Goal: Task Accomplishment & Management: Use online tool/utility

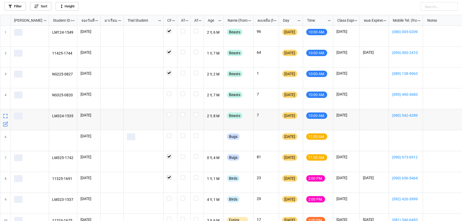
scroll to position [203, 459]
click at [167, 112] on label "grid" at bounding box center [170, 112] width 7 height 0
click at [183, 29] on label "grid" at bounding box center [183, 29] width 7 height 0
click at [183, 112] on label "grid" at bounding box center [183, 112] width 7 height 0
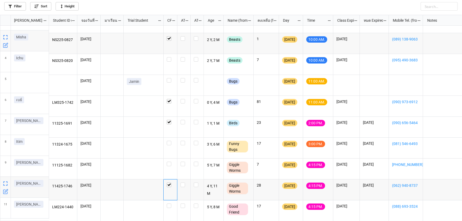
scroll to position [203, 459]
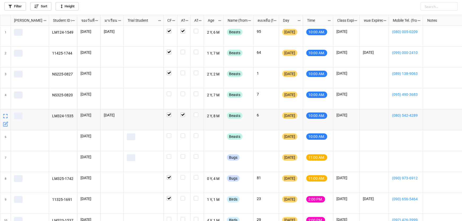
scroll to position [203, 459]
click at [182, 133] on label "grid" at bounding box center [183, 133] width 7 height 0
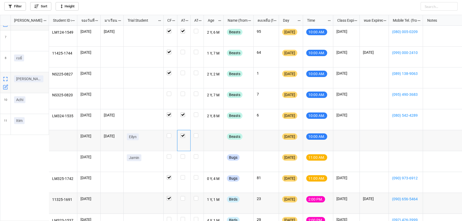
scroll to position [0, 0]
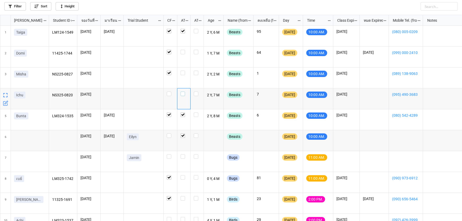
click at [183, 92] on label "grid" at bounding box center [183, 92] width 7 height 0
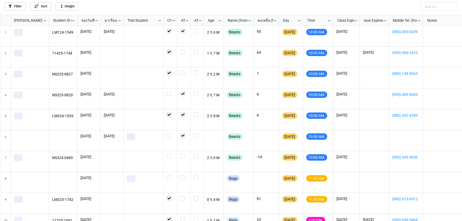
scroll to position [203, 459]
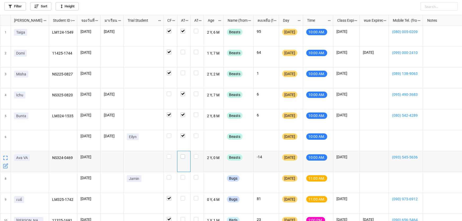
drag, startPoint x: 181, startPoint y: 156, endPoint x: 206, endPoint y: 143, distance: 28.3
click at [181, 154] on label "grid" at bounding box center [183, 154] width 7 height 0
click at [182, 71] on label "grid" at bounding box center [183, 71] width 7 height 0
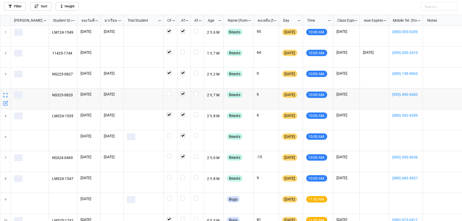
scroll to position [203, 459]
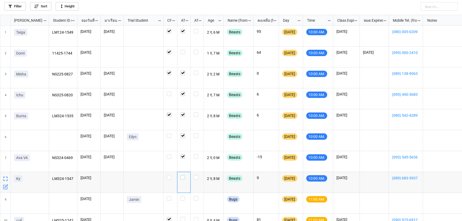
click at [182, 175] on label "grid" at bounding box center [183, 175] width 7 height 0
click at [182, 50] on label "grid" at bounding box center [183, 50] width 7 height 0
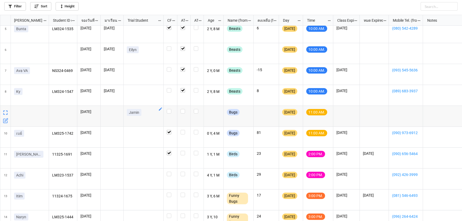
scroll to position [63, 0]
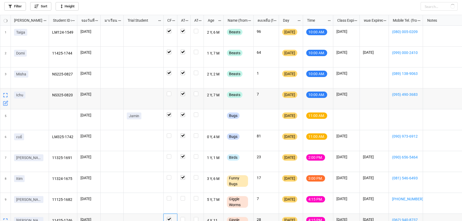
checkbox input "true"
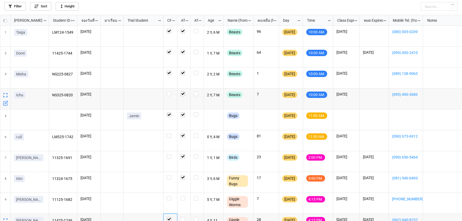
checkbox input "false"
checkbox input "true"
checkbox input "false"
checkbox input "true"
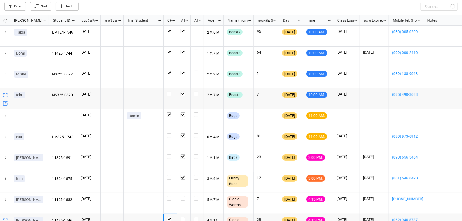
checkbox input "true"
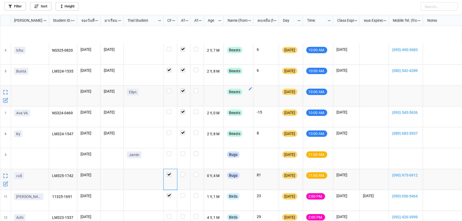
scroll to position [96, 0]
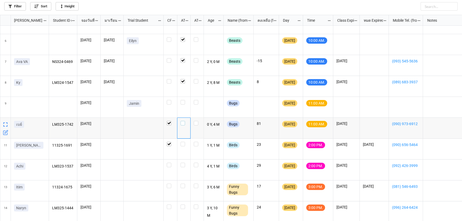
click at [183, 121] on label "grid" at bounding box center [183, 121] width 7 height 0
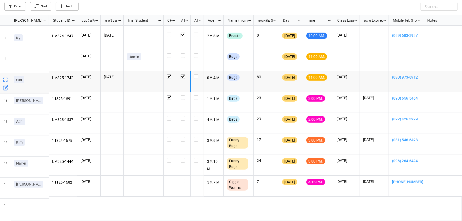
scroll to position [143, 0]
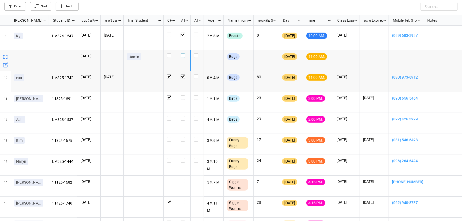
click at [181, 53] on label "grid" at bounding box center [183, 53] width 7 height 0
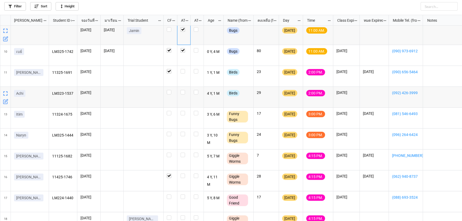
scroll to position [183, 0]
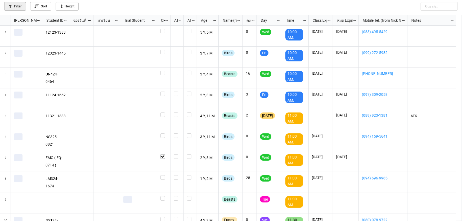
scroll to position [203, 459]
click at [24, 9] on link "Filter" at bounding box center [15, 6] width 22 height 8
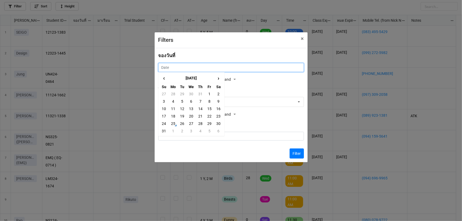
click at [180, 67] on input "text" at bounding box center [231, 67] width 146 height 9
drag, startPoint x: 181, startPoint y: 124, endPoint x: 198, endPoint y: 132, distance: 19.6
click at [180, 124] on td "26" at bounding box center [182, 123] width 9 height 7
type input "[DATE]"
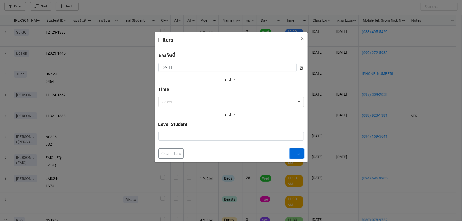
click at [299, 154] on button "Filter" at bounding box center [296, 153] width 14 height 10
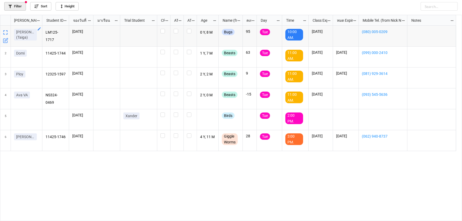
click at [20, 7] on link "Filter" at bounding box center [15, 6] width 22 height 8
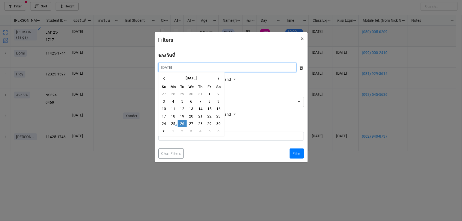
click at [212, 66] on input "[DATE]" at bounding box center [227, 67] width 138 height 9
click at [190, 123] on td "27" at bounding box center [191, 123] width 9 height 7
type input "[DATE]"
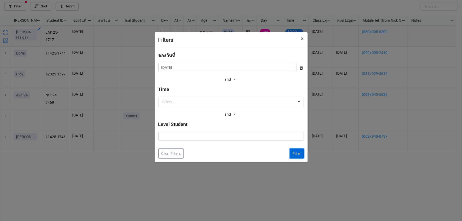
click at [299, 156] on button "Filter" at bounding box center [296, 153] width 14 height 10
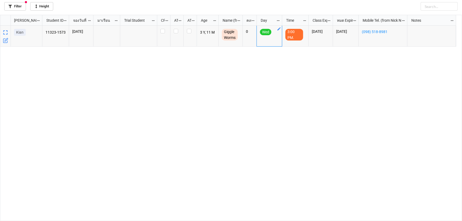
click at [277, 29] on icon "grid" at bounding box center [279, 29] width 4 height 4
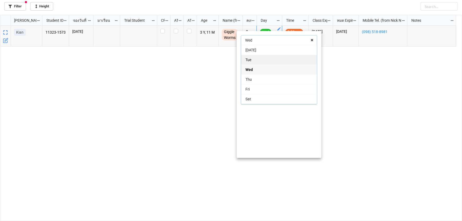
click at [264, 61] on div "Tue" at bounding box center [279, 60] width 76 height 10
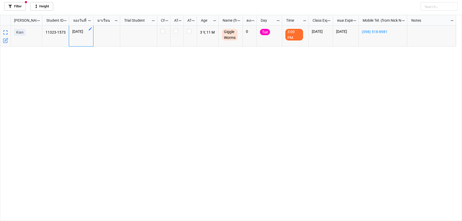
click at [91, 28] on icon "grid" at bounding box center [90, 29] width 4 height 4
click at [96, 43] on input "[DATE]" at bounding box center [86, 39] width 69 height 9
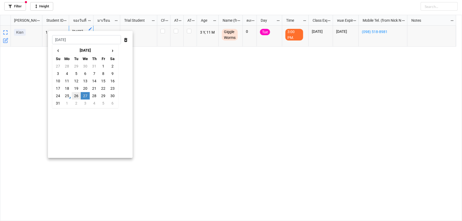
click at [77, 92] on td "26" at bounding box center [76, 95] width 9 height 7
type input "[DATE]"
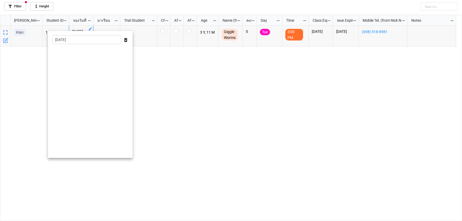
drag, startPoint x: 179, startPoint y: 136, endPoint x: 180, endPoint y: 86, distance: 50.5
click at [178, 134] on div at bounding box center [231, 110] width 462 height 221
